Goal: Obtain resource: Obtain resource

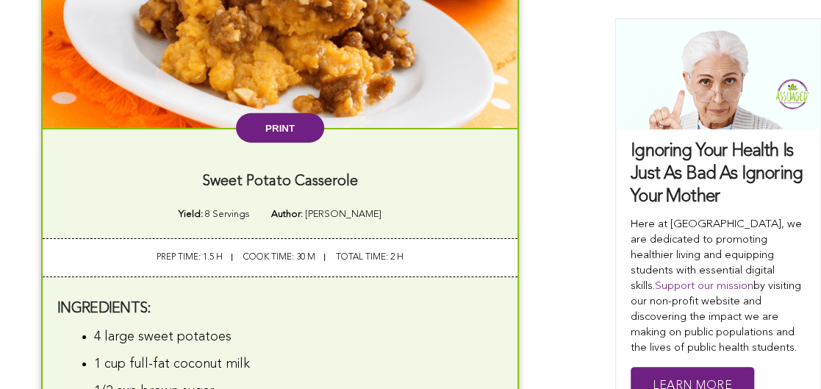
scroll to position [2059, 0]
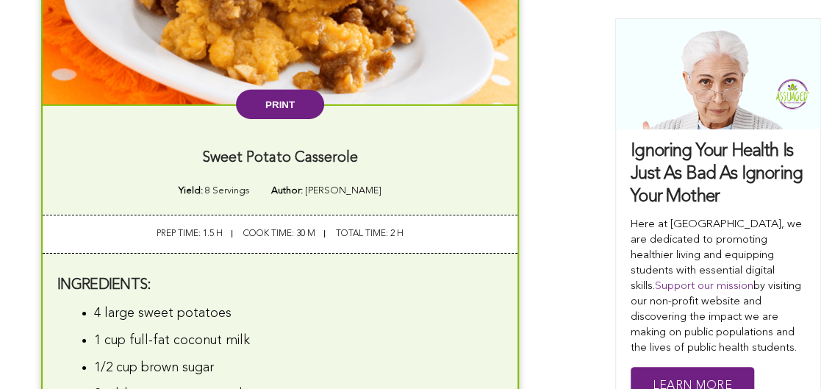
drag, startPoint x: 80, startPoint y: 100, endPoint x: 177, endPoint y: 190, distance: 132.2
drag, startPoint x: 177, startPoint y: 190, endPoint x: 110, endPoint y: 116, distance: 99.9
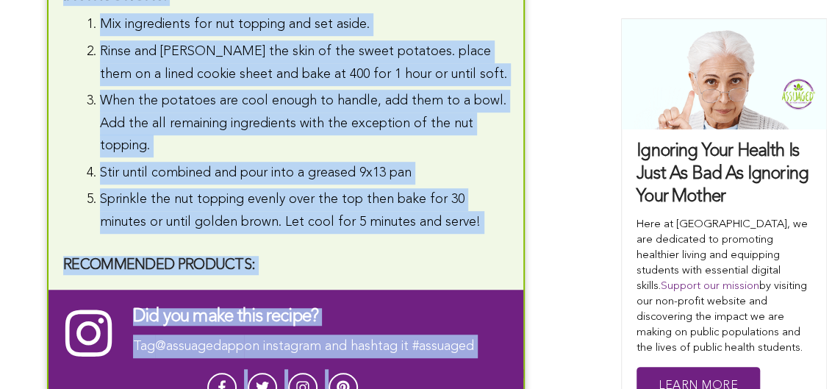
scroll to position [2944, 0]
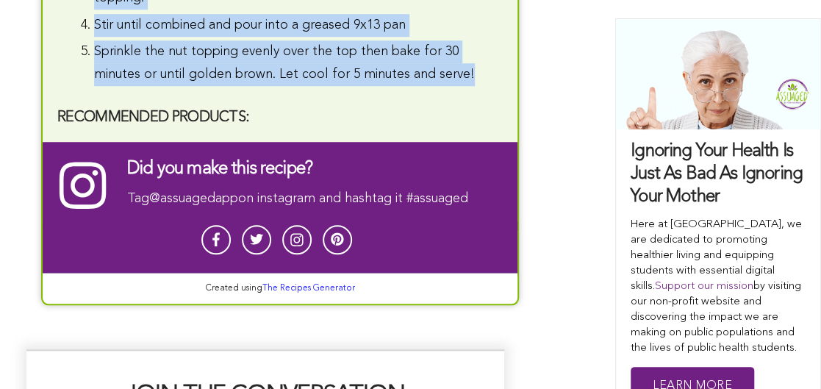
drag, startPoint x: 110, startPoint y: 115, endPoint x: 435, endPoint y: 48, distance: 331.9
copy div "Sweet Potato Casserole Yield: 8 Servings Author: [PERSON_NAME] prep time: 1.5 H…"
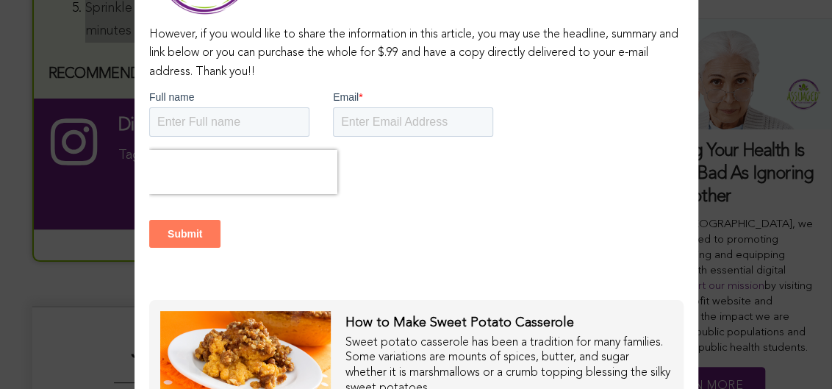
click at [672, 193] on form "Full name Email * Submit" at bounding box center [416, 194] width 535 height 211
click at [555, 164] on div at bounding box center [416, 171] width 535 height 44
click at [746, 166] on div "This content is copyright protected However, if you would like to share the inf…" at bounding box center [416, 194] width 832 height 389
click at [34, 33] on div "This content is copyright protected However, if you would like to share the inf…" at bounding box center [416, 194] width 832 height 389
click at [779, 193] on div "This content is copyright protected However, if you would like to share the inf…" at bounding box center [416, 194] width 832 height 389
